Goal: Transaction & Acquisition: Purchase product/service

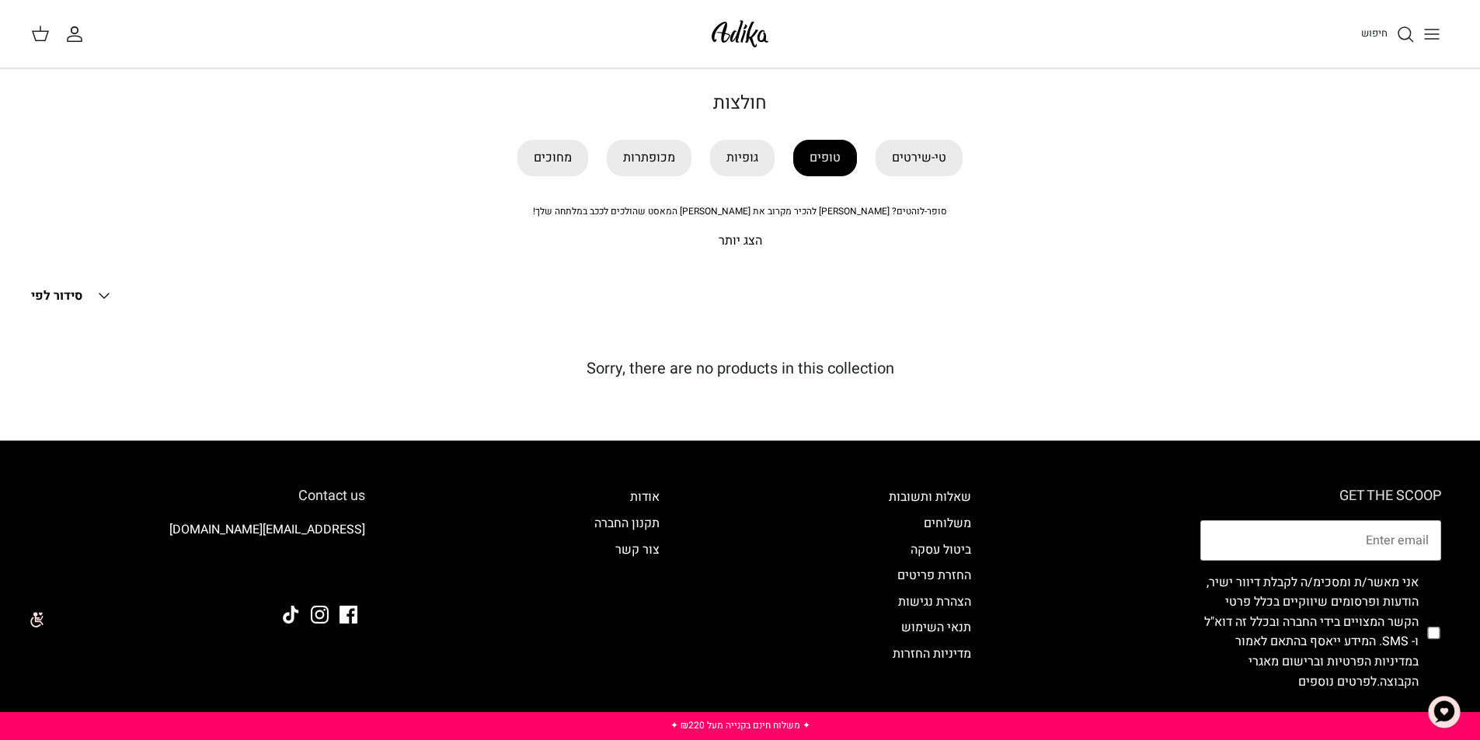
click at [811, 147] on link "טופים" at bounding box center [825, 158] width 64 height 37
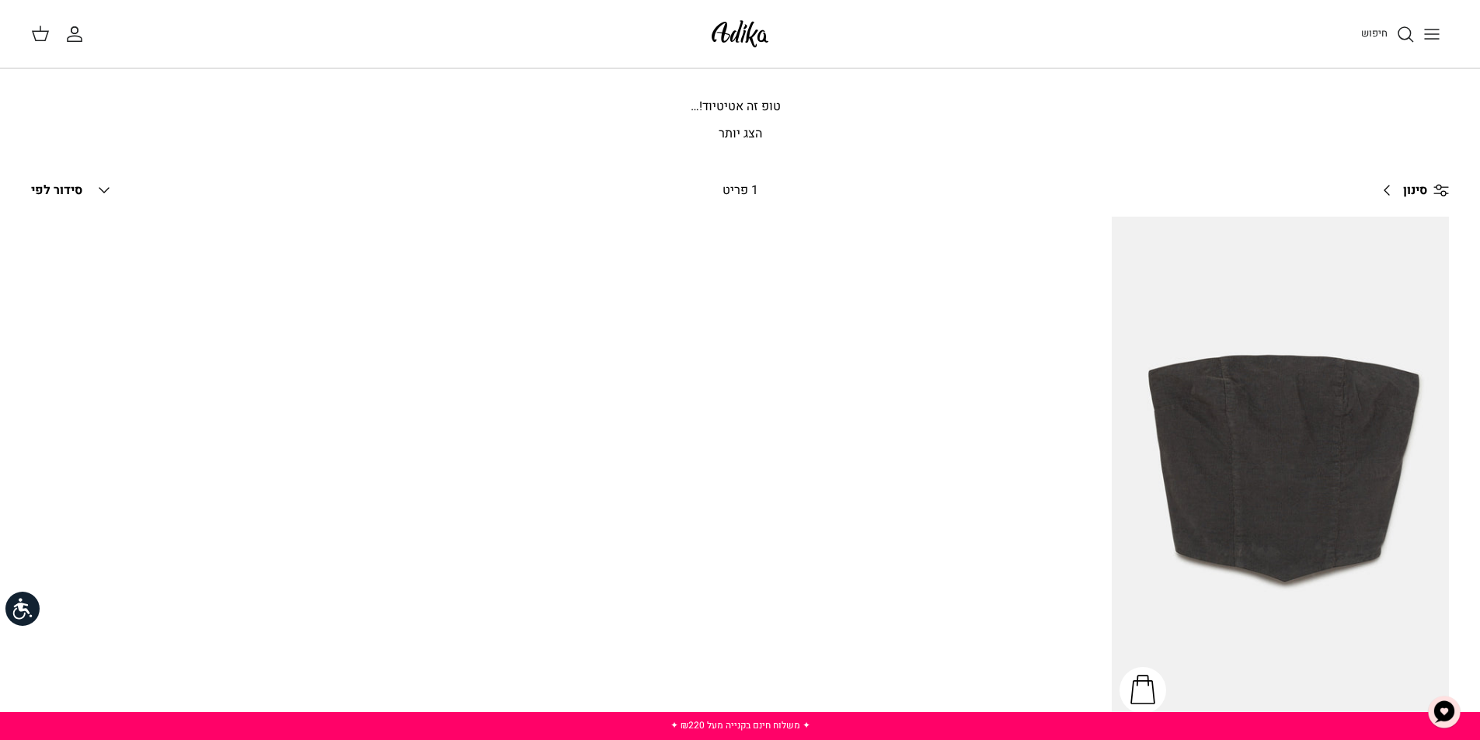
scroll to position [233, 0]
